Goal: Information Seeking & Learning: Learn about a topic

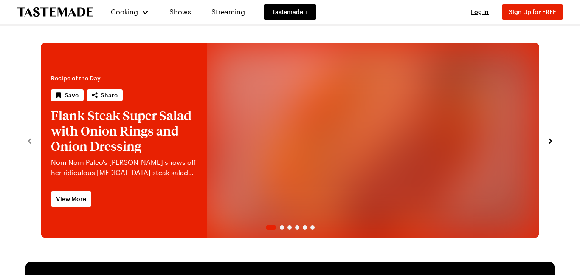
click at [85, 201] on span "View More" at bounding box center [71, 199] width 30 height 8
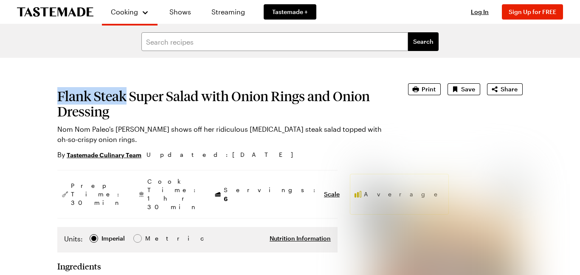
drag, startPoint x: 59, startPoint y: 90, endPoint x: 122, endPoint y: 110, distance: 66.9
click at [122, 110] on h1 "Flank Steak Super Salad with Onion Rings and Onion Dressing" at bounding box center [220, 103] width 327 height 31
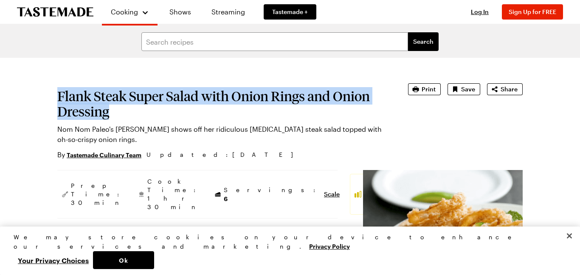
copy h1 "Flank Steak Super Salad with Onion Rings and Onion Dressing"
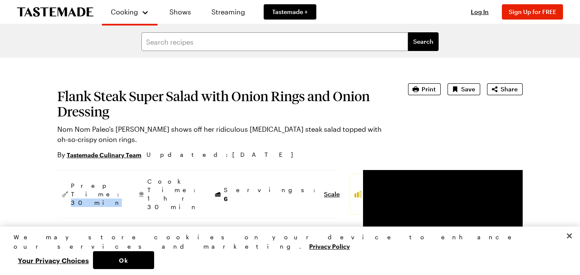
drag, startPoint x: 89, startPoint y: 188, endPoint x: 89, endPoint y: 200, distance: 12.3
click at [89, 200] on span "Prep Time: 30 min" at bounding box center [97, 193] width 53 height 25
copy span "30 min"
drag, startPoint x: 121, startPoint y: 194, endPoint x: 154, endPoint y: 193, distance: 32.3
click at [154, 193] on span "Cook Time: 1 hr 30 min" at bounding box center [173, 194] width 53 height 34
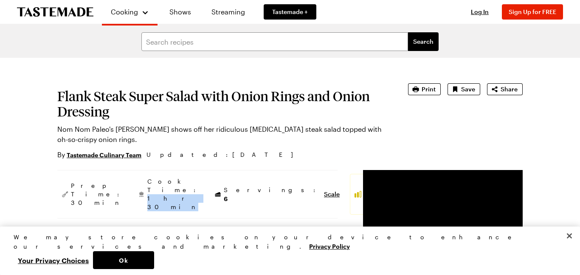
copy span "1 hr 30 min"
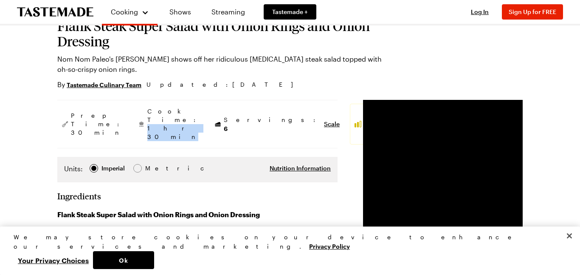
scroll to position [71, 0]
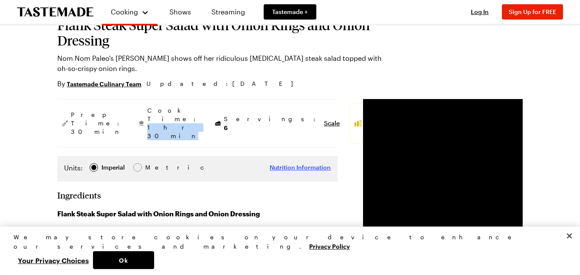
click at [270, 163] on span "Nutrition Information" at bounding box center [300, 167] width 61 height 8
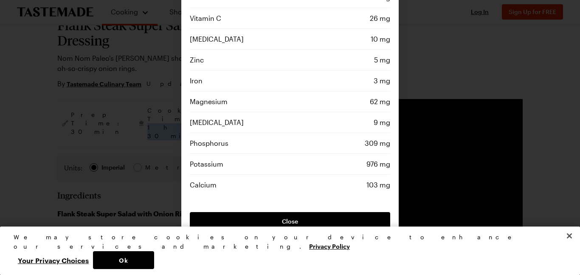
scroll to position [0, 0]
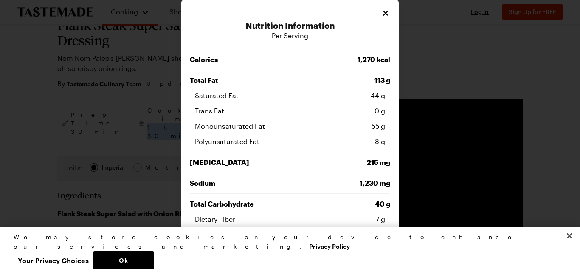
click at [386, 8] on div "Nutrition Information Per Serving Calories 1,270 kcal Total Fat 113 g Saturated…" at bounding box center [289, 276] width 217 height 553
click at [385, 16] on icon "Close" at bounding box center [386, 12] width 8 height 8
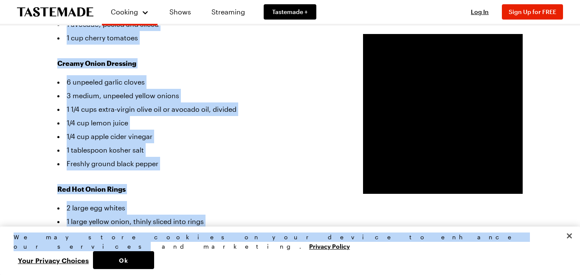
scroll to position [366, 0]
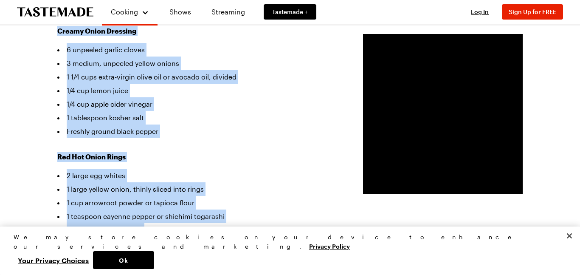
drag, startPoint x: 55, startPoint y: 97, endPoint x: 217, endPoint y: 234, distance: 211.9
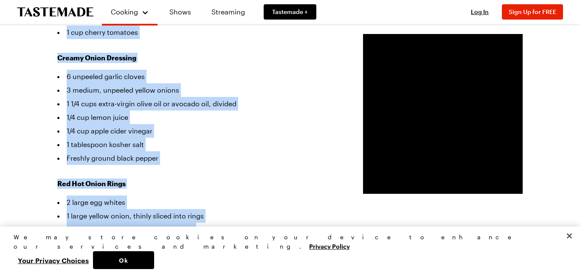
scroll to position [339, 0]
copy div "1 tablespoon ghee or fat of choice 1 1/2 pounds [MEDICAL_DATA] steak, cut into …"
